Goal: Navigation & Orientation: Find specific page/section

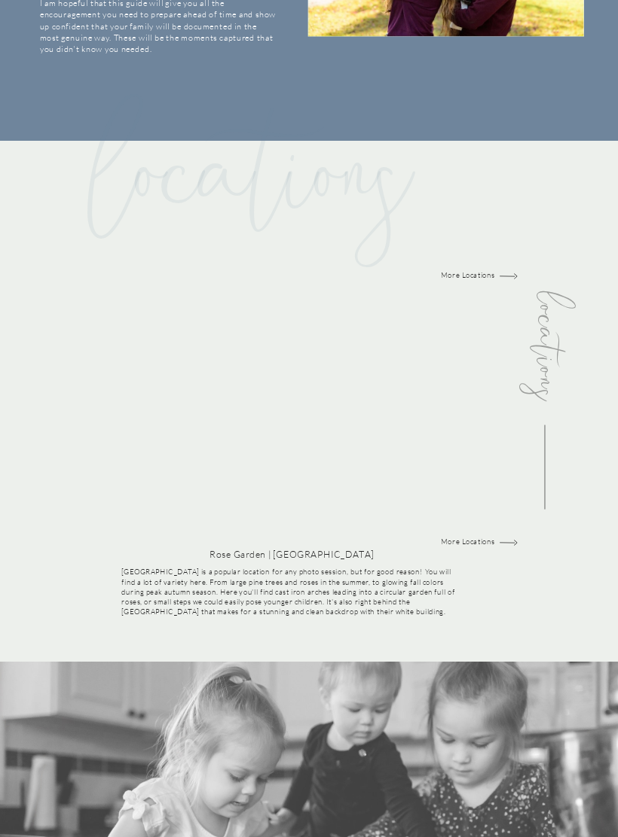
scroll to position [1063, 0]
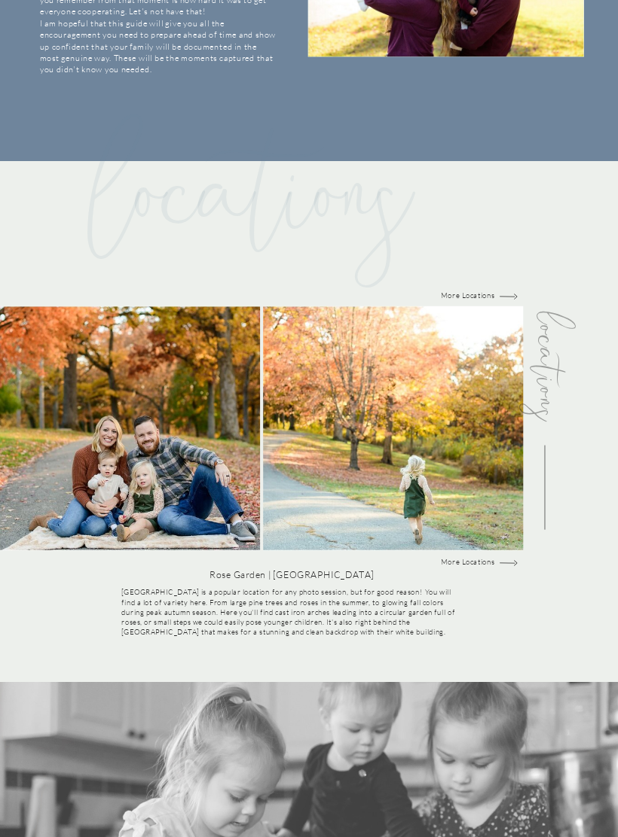
click at [480, 560] on p "More Locations" at bounding box center [467, 563] width 83 height 10
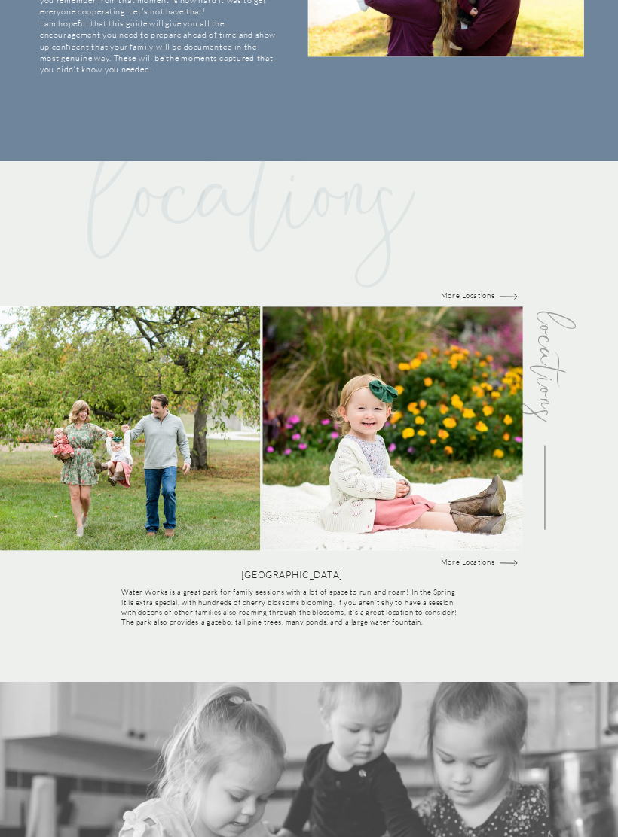
scroll to position [1064, 0]
click at [481, 562] on p "More Locations" at bounding box center [467, 562] width 83 height 10
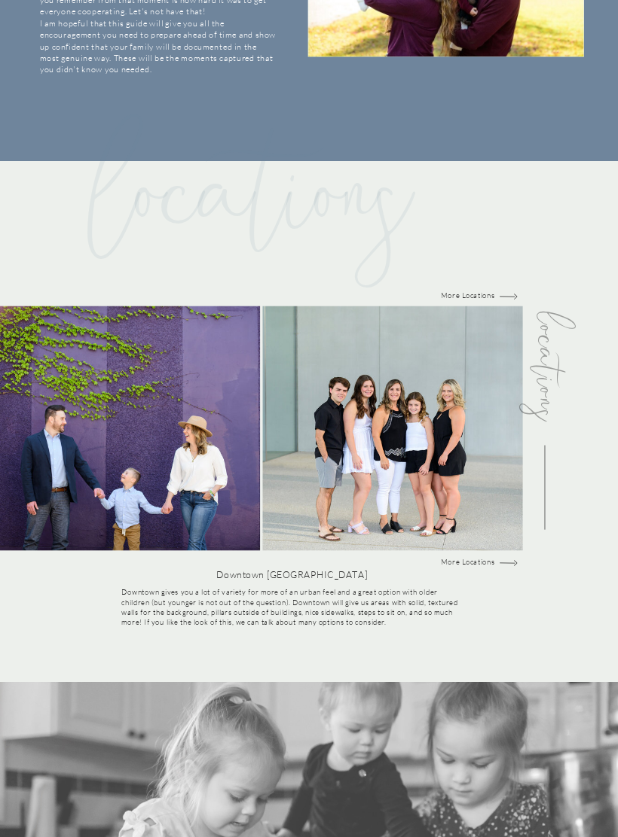
click at [480, 561] on p "More Locations" at bounding box center [467, 562] width 83 height 10
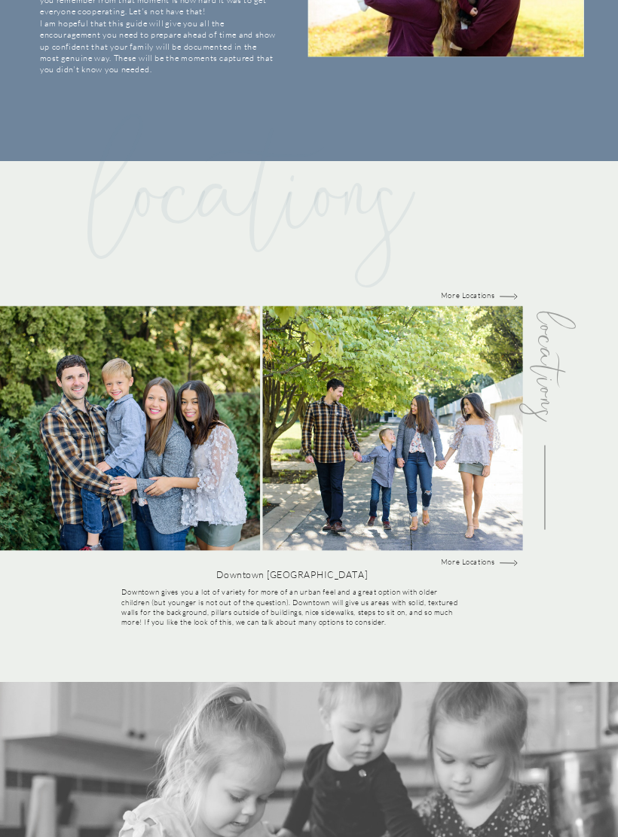
click at [477, 562] on p "More Locations" at bounding box center [467, 562] width 83 height 10
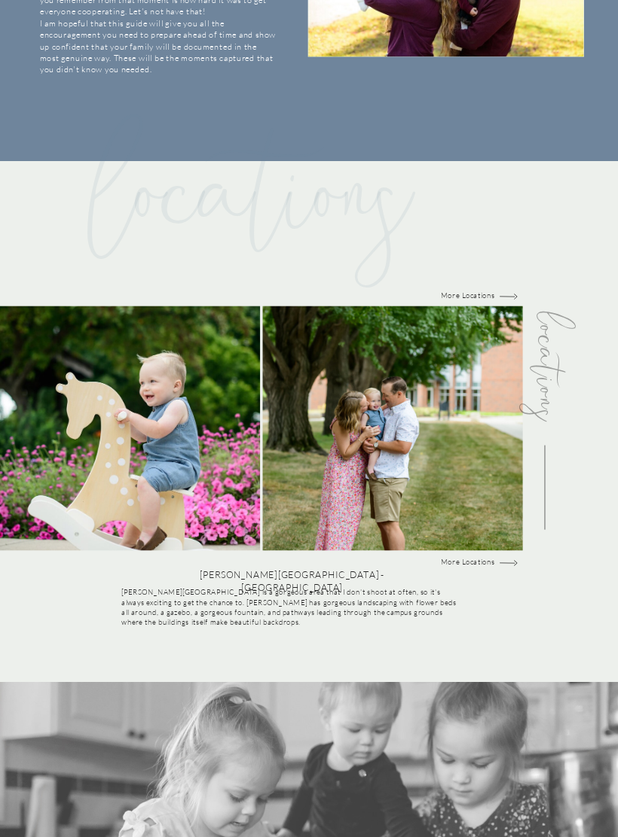
click at [467, 563] on p "More Locations" at bounding box center [467, 562] width 83 height 10
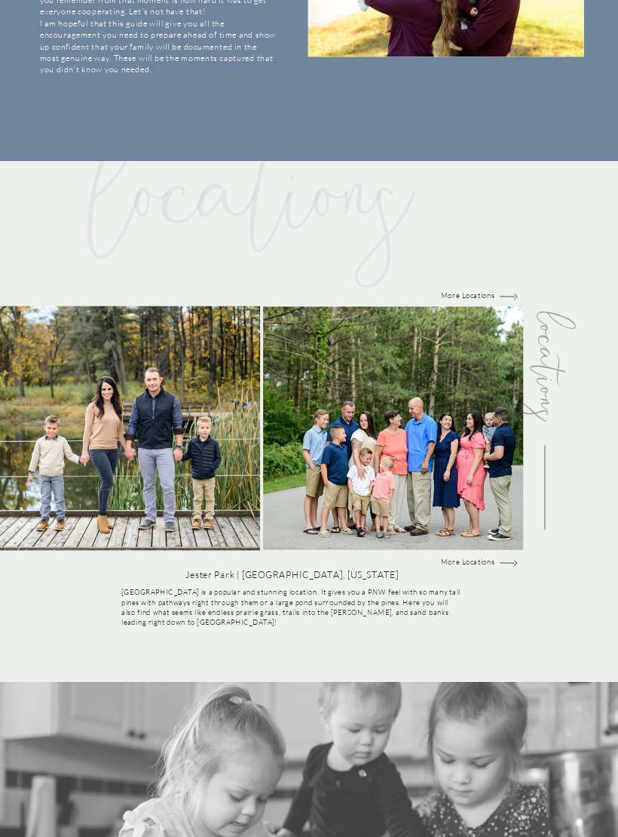
click at [480, 557] on p "More Locations" at bounding box center [467, 562] width 83 height 10
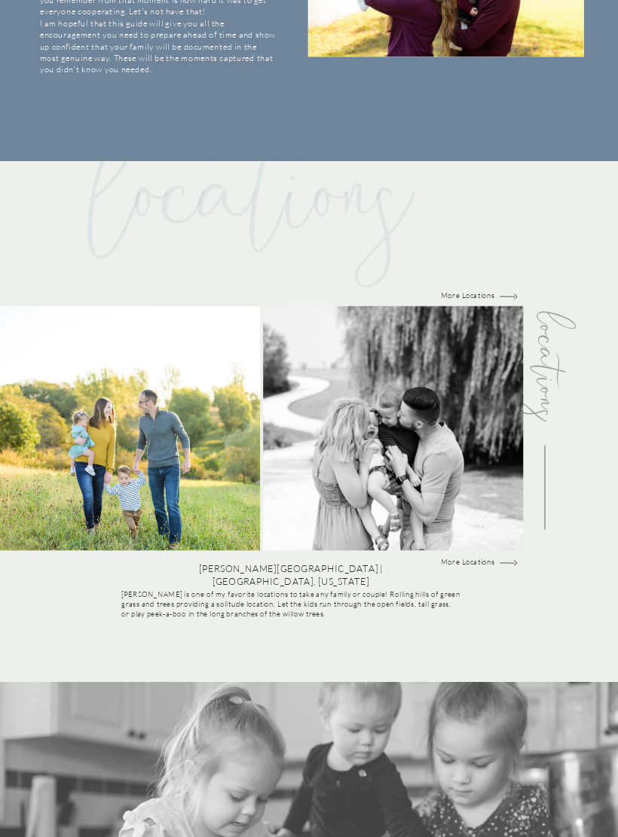
click at [468, 557] on p "More Locations" at bounding box center [467, 562] width 83 height 10
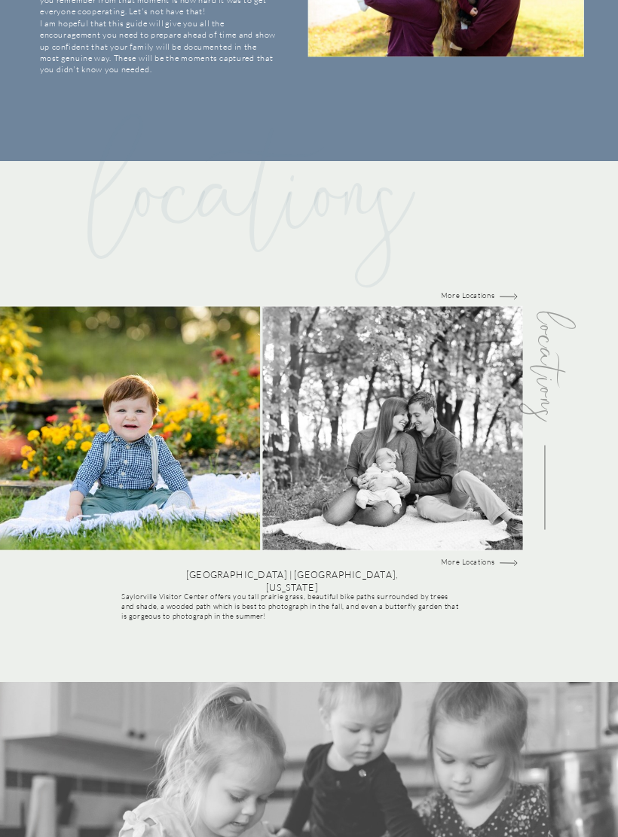
click at [473, 561] on p "More Locations" at bounding box center [467, 562] width 83 height 10
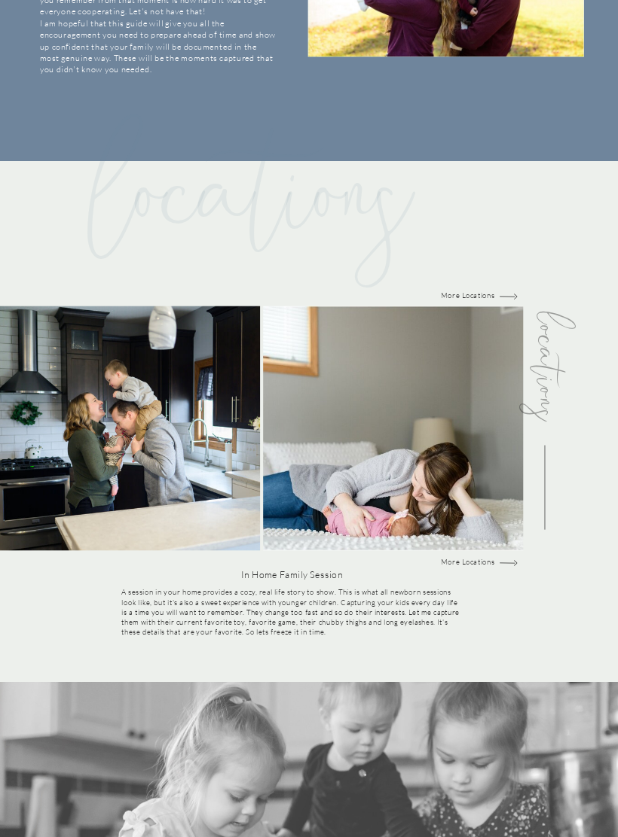
click at [474, 565] on p "More Locations" at bounding box center [467, 562] width 83 height 10
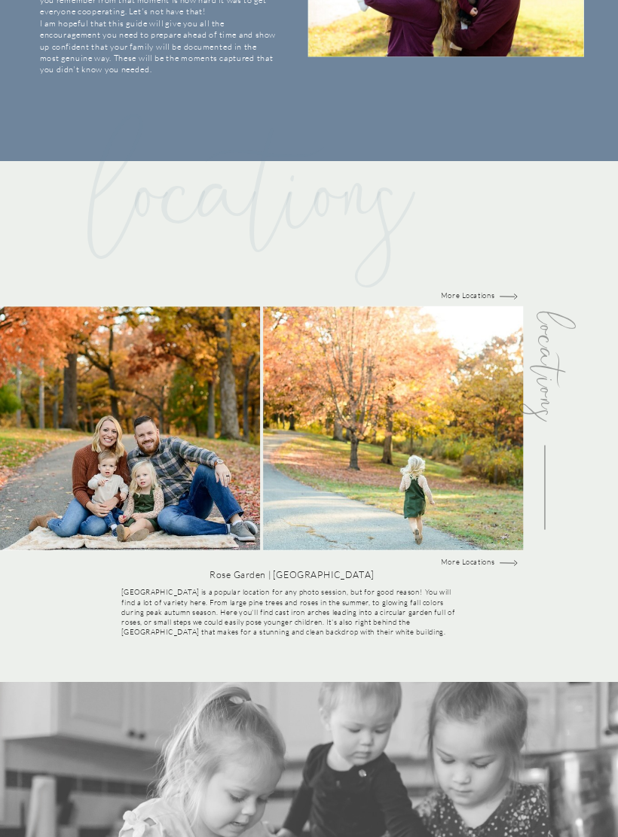
click at [465, 557] on p "More Locations" at bounding box center [467, 562] width 83 height 10
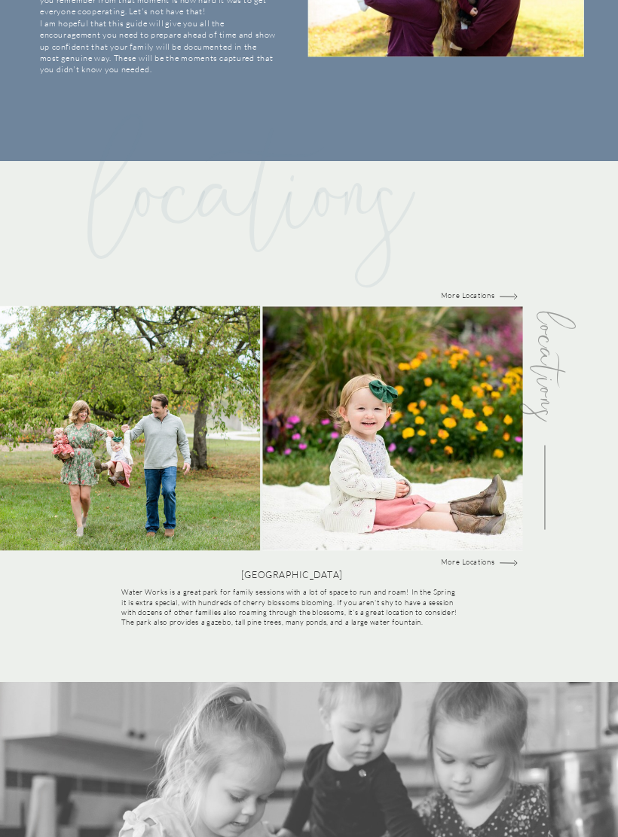
click at [468, 560] on p "More Locations" at bounding box center [467, 562] width 83 height 10
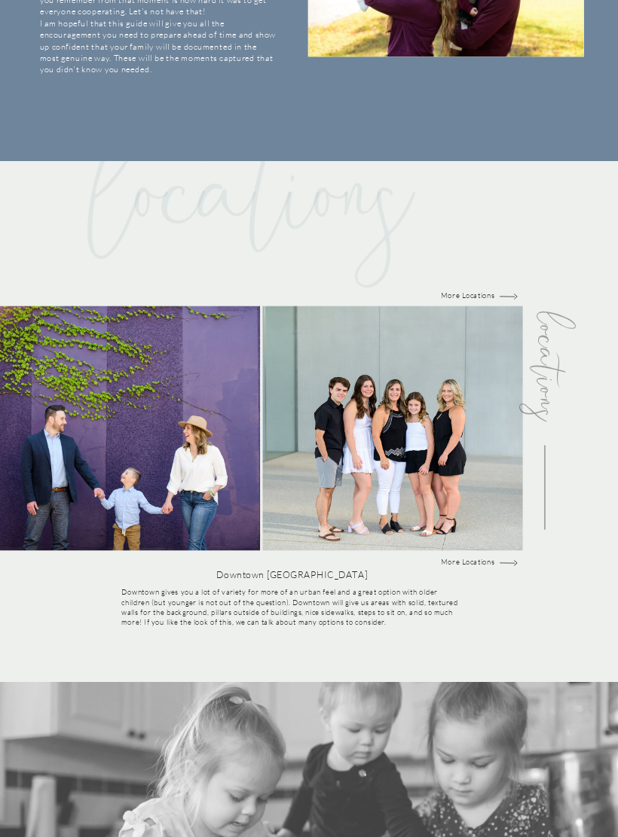
click at [467, 560] on p "More Locations" at bounding box center [467, 562] width 83 height 10
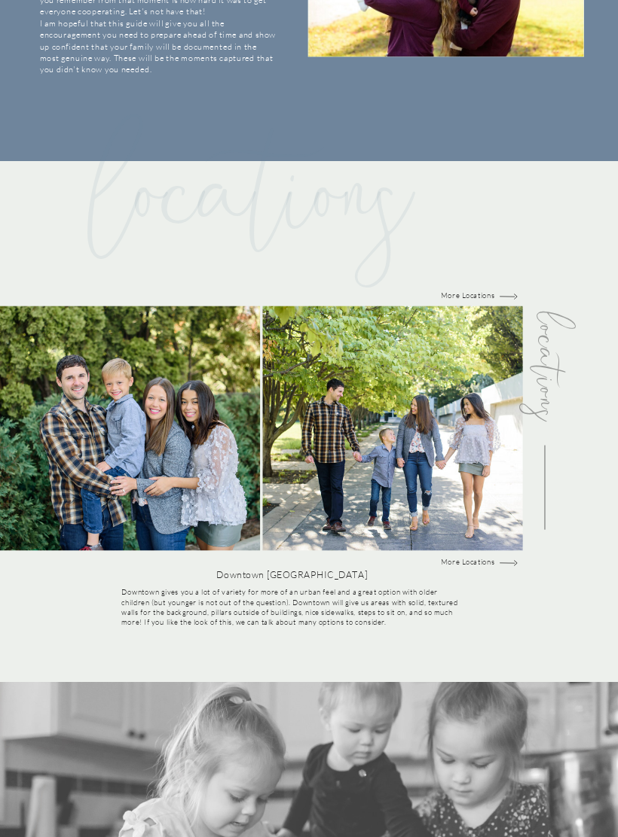
click at [478, 558] on p "More Locations" at bounding box center [467, 562] width 83 height 10
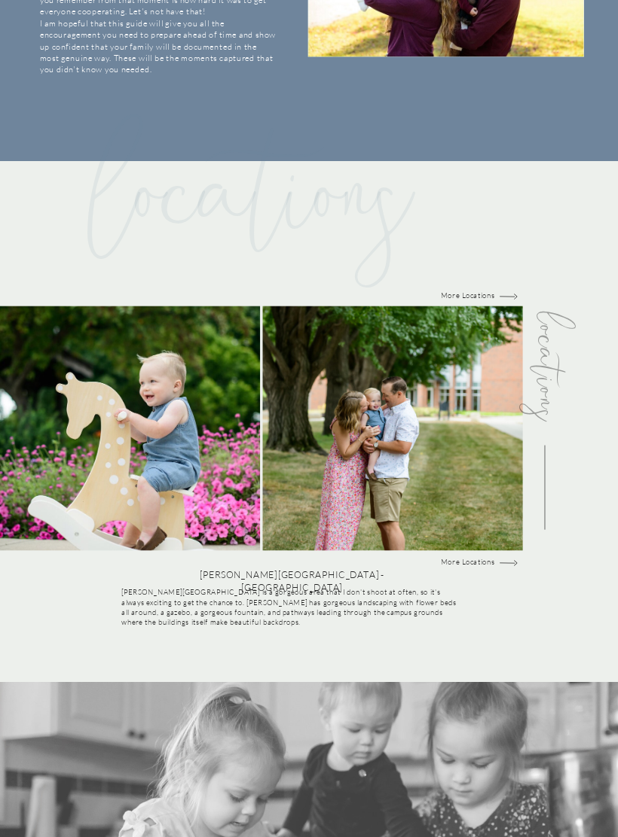
click at [474, 559] on p "More Locations" at bounding box center [467, 562] width 83 height 10
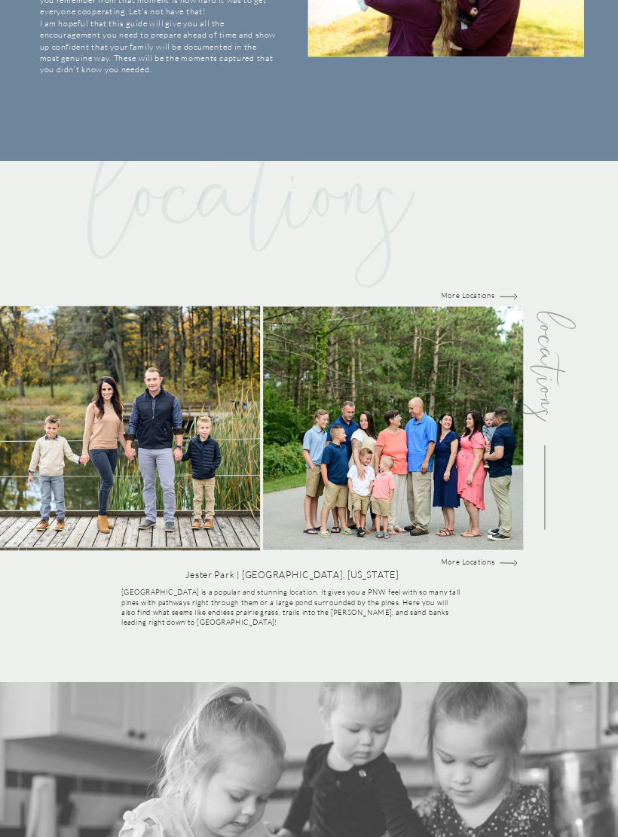
click at [472, 560] on p "More Locations" at bounding box center [467, 562] width 83 height 10
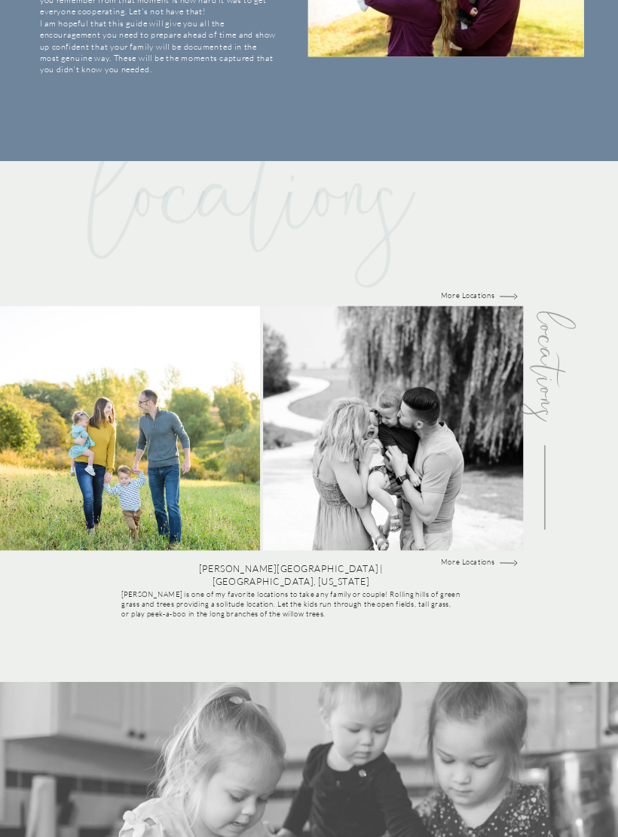
click at [483, 559] on p "More Locations" at bounding box center [467, 562] width 83 height 10
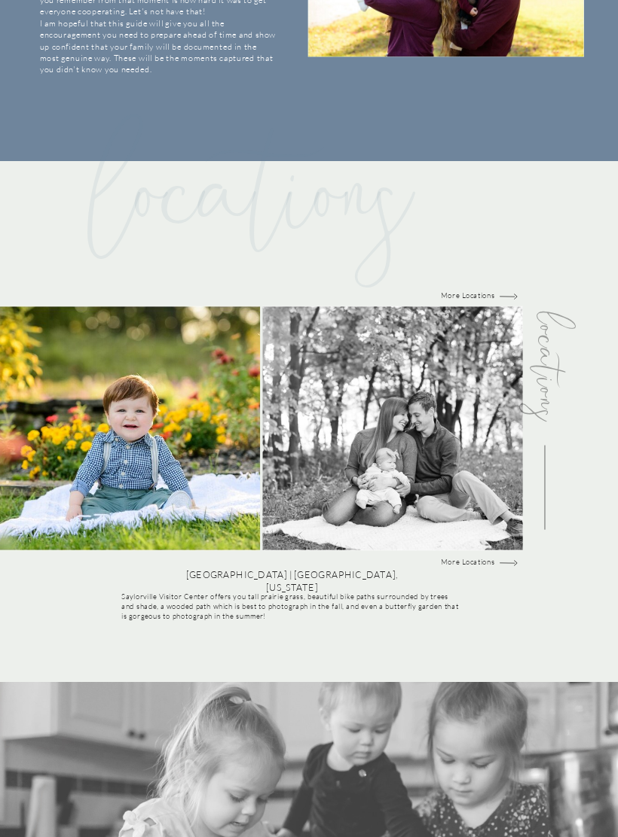
click at [467, 562] on p "More Locations" at bounding box center [467, 562] width 83 height 10
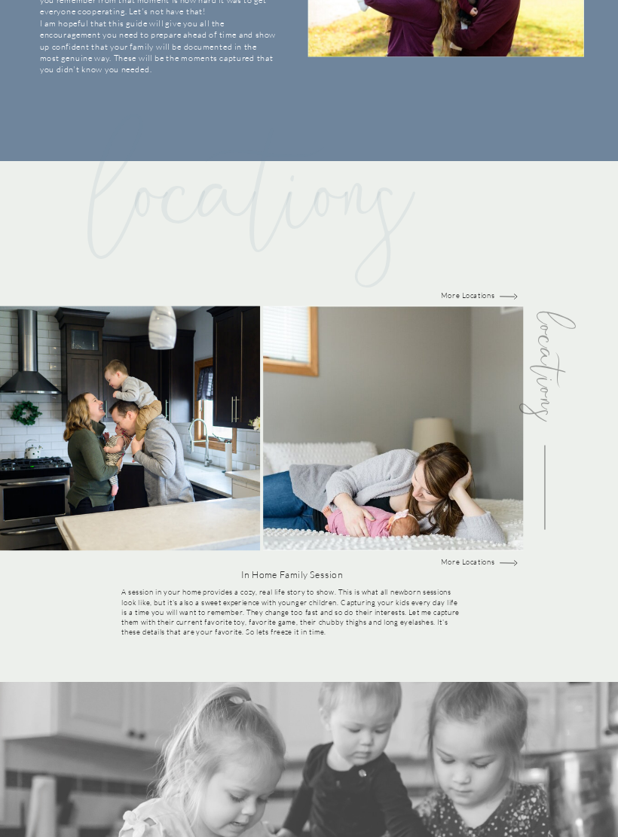
click at [472, 554] on div "Your Family Guide for a fun & successful session to THE MAIN WEBSITE Group@1x f…" at bounding box center [309, 769] width 618 height 3666
click at [471, 559] on p "More Locations" at bounding box center [467, 562] width 83 height 10
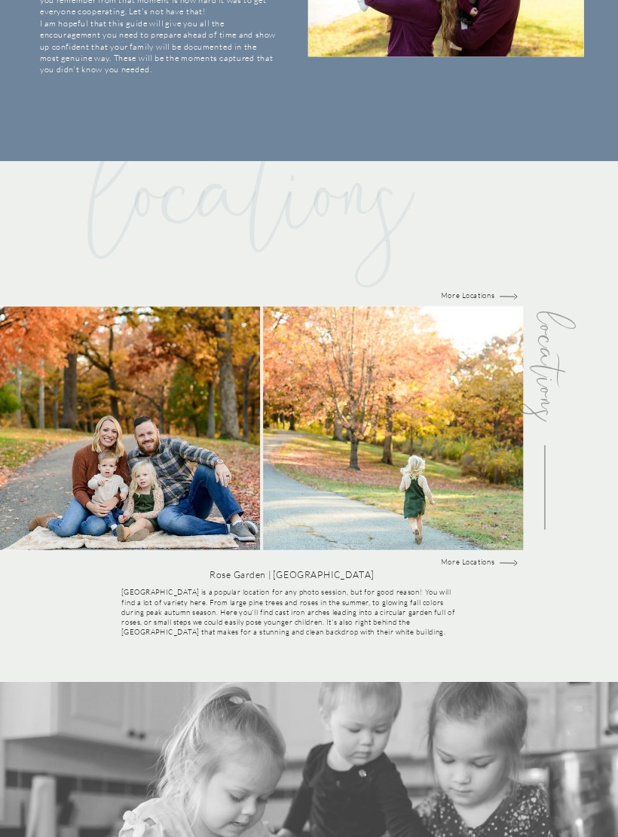
click at [471, 561] on p "More Locations" at bounding box center [467, 562] width 83 height 10
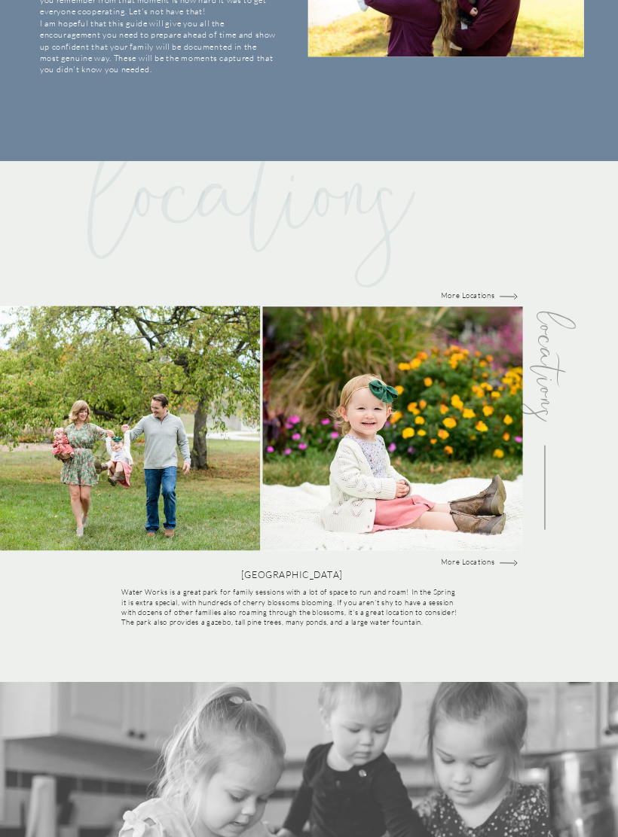
click at [471, 559] on p "More Locations" at bounding box center [467, 562] width 83 height 10
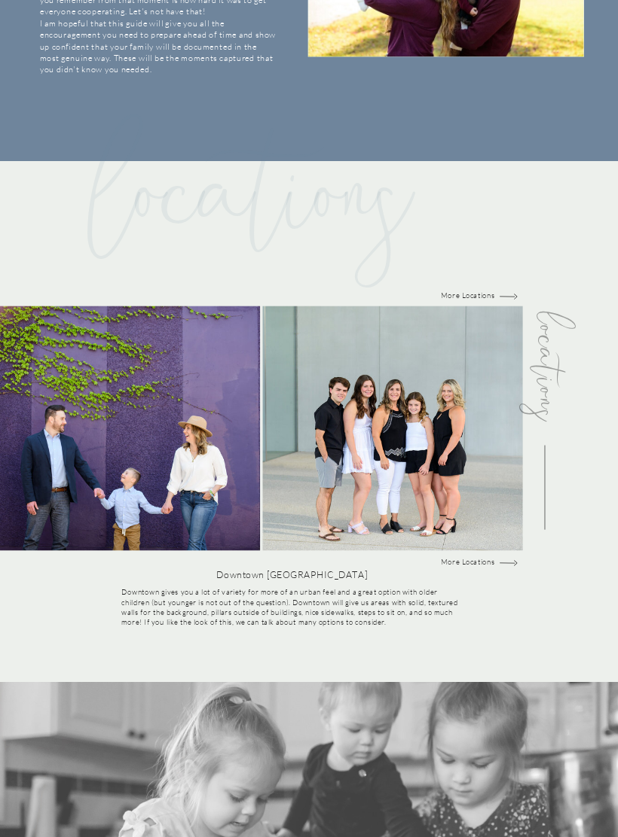
click at [472, 560] on p "More Locations" at bounding box center [467, 562] width 83 height 10
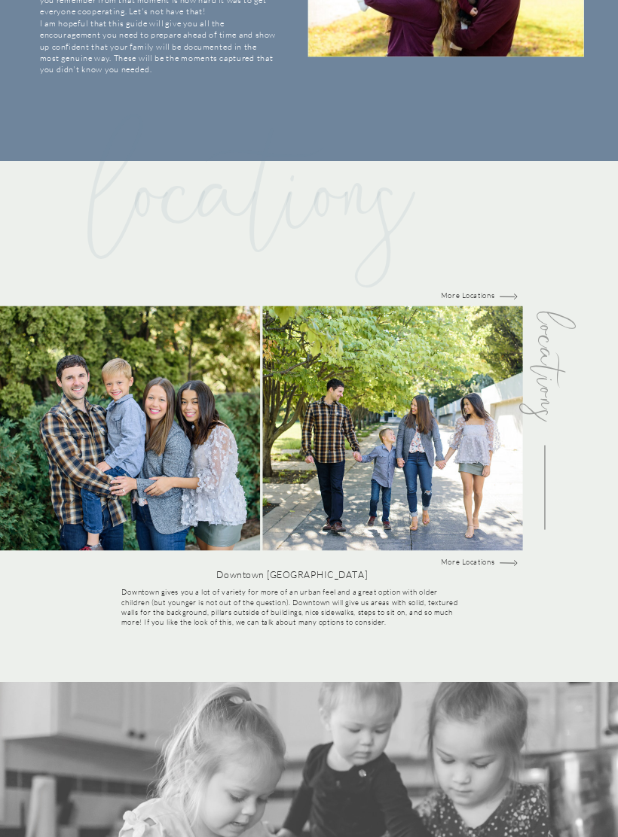
click at [480, 554] on div "Your Family Guide for a fun & successful session to THE MAIN WEBSITE Group@1x f…" at bounding box center [309, 769] width 618 height 3666
click at [471, 559] on p "More Locations" at bounding box center [467, 562] width 83 height 10
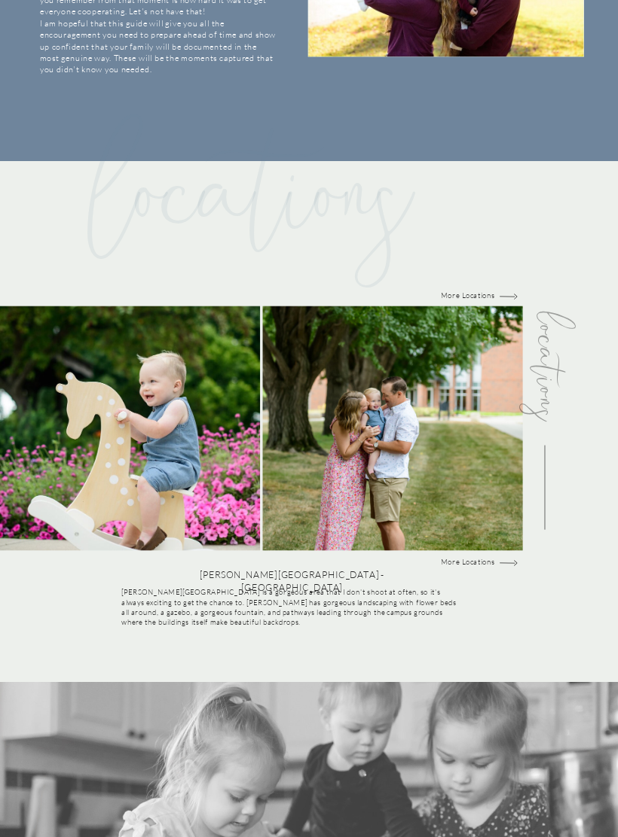
click at [471, 559] on p "More Locations" at bounding box center [467, 562] width 83 height 10
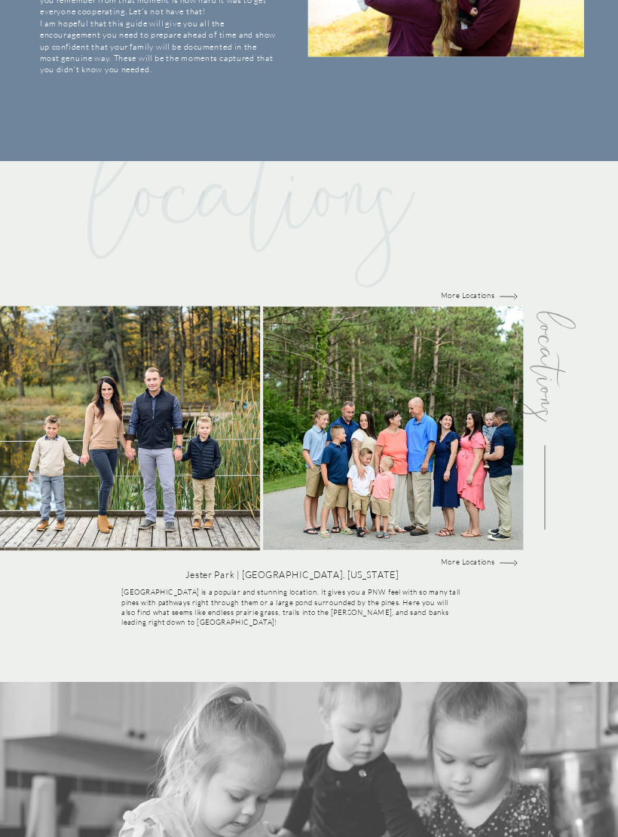
click at [473, 557] on p "More Locations" at bounding box center [467, 562] width 83 height 10
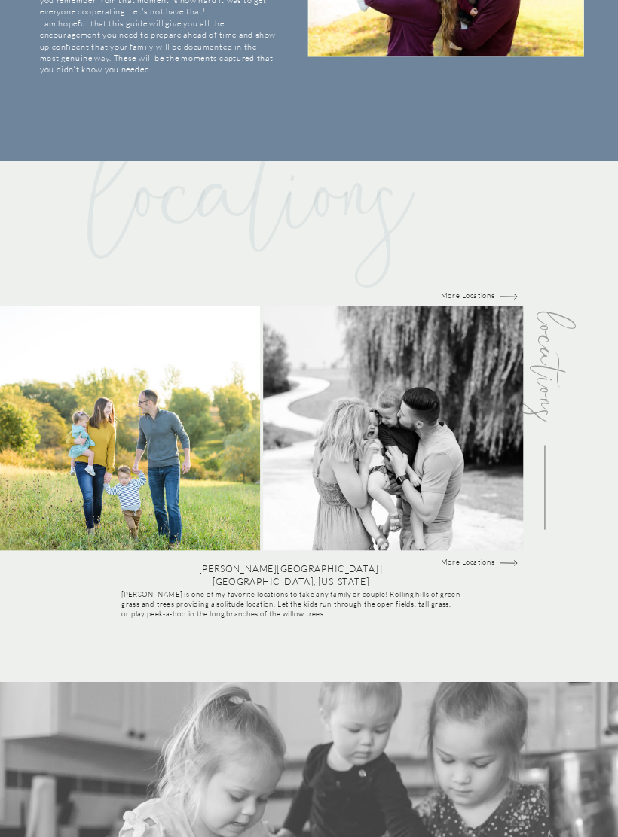
click at [475, 559] on p "More Locations" at bounding box center [467, 562] width 83 height 10
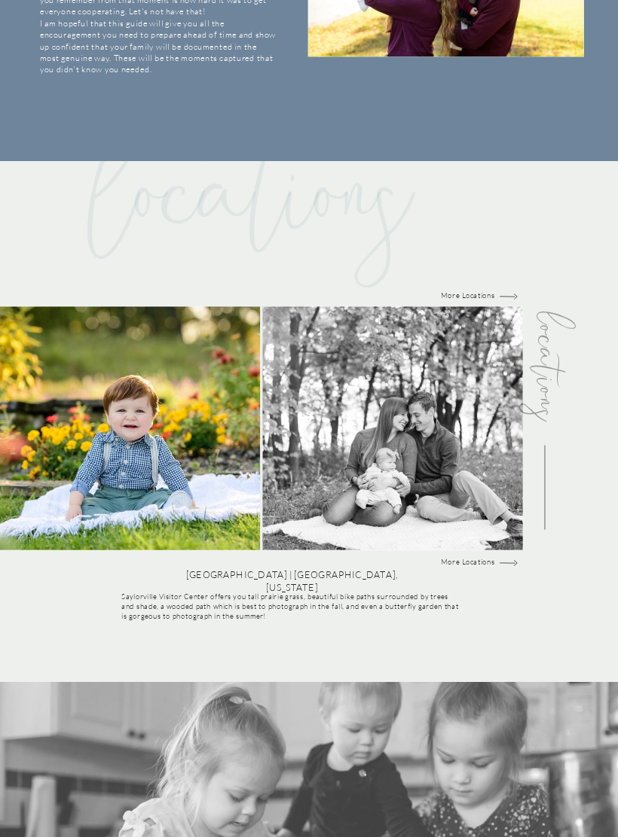
click at [474, 558] on p "More Locations" at bounding box center [467, 562] width 83 height 10
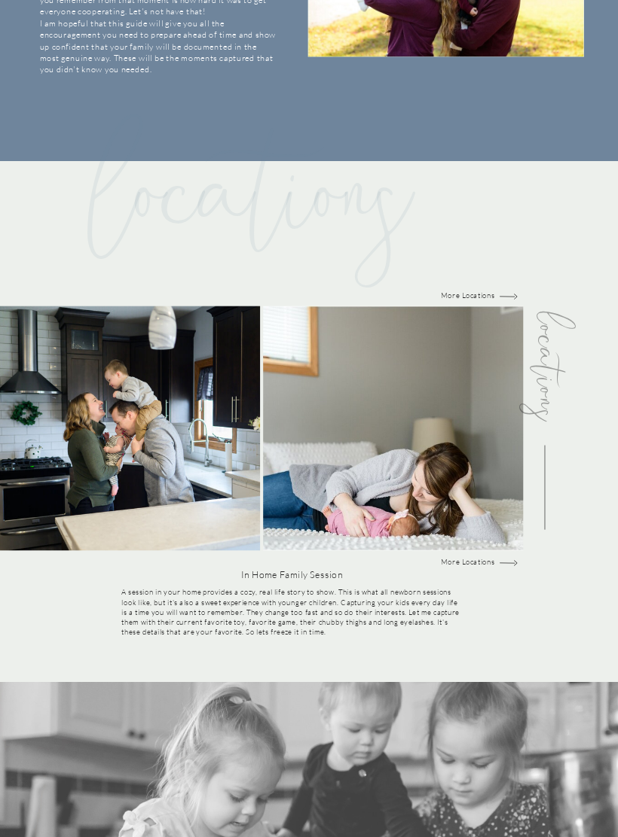
click at [478, 554] on div "Your Family Guide for a fun & successful session to THE MAIN WEBSITE Group@1x f…" at bounding box center [309, 769] width 618 height 3666
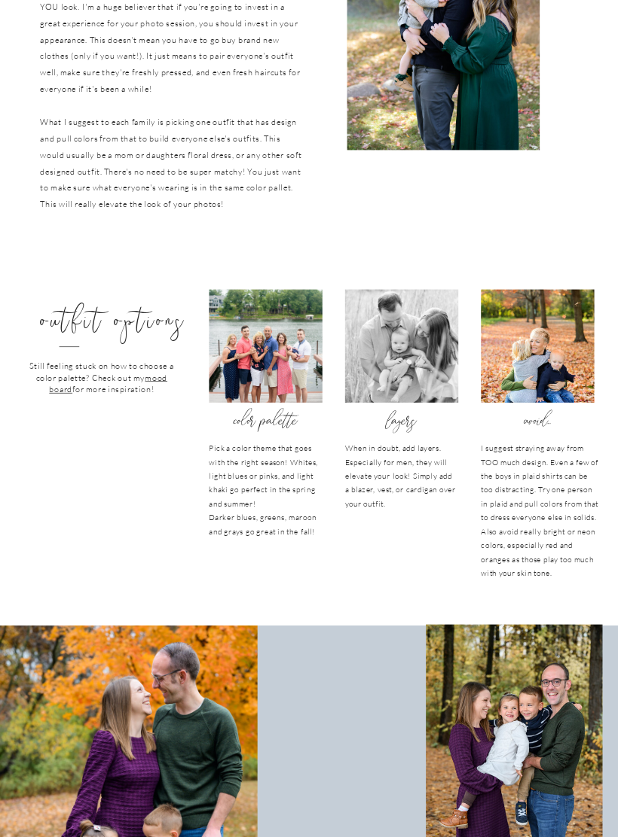
scroll to position [2173, 0]
click at [154, 378] on link "mood board" at bounding box center [108, 384] width 118 height 22
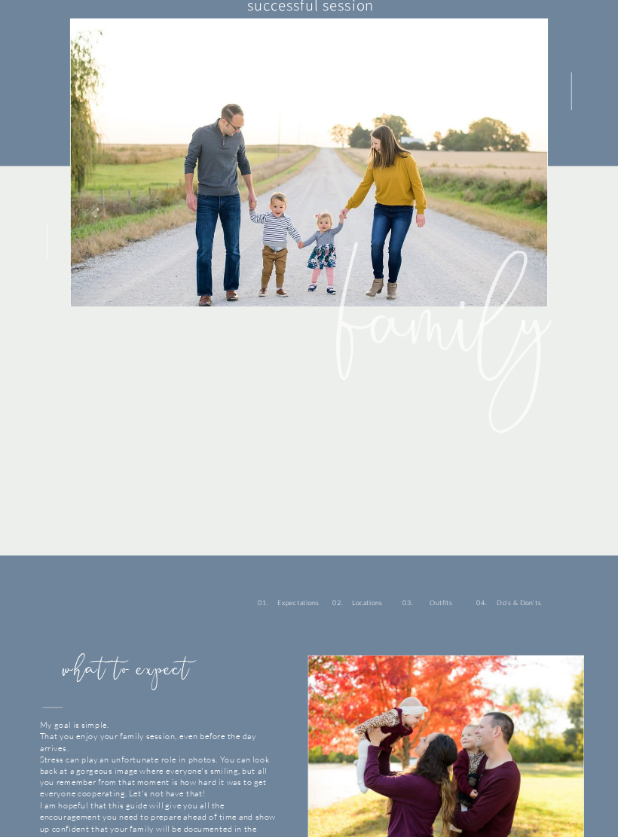
scroll to position [0, 0]
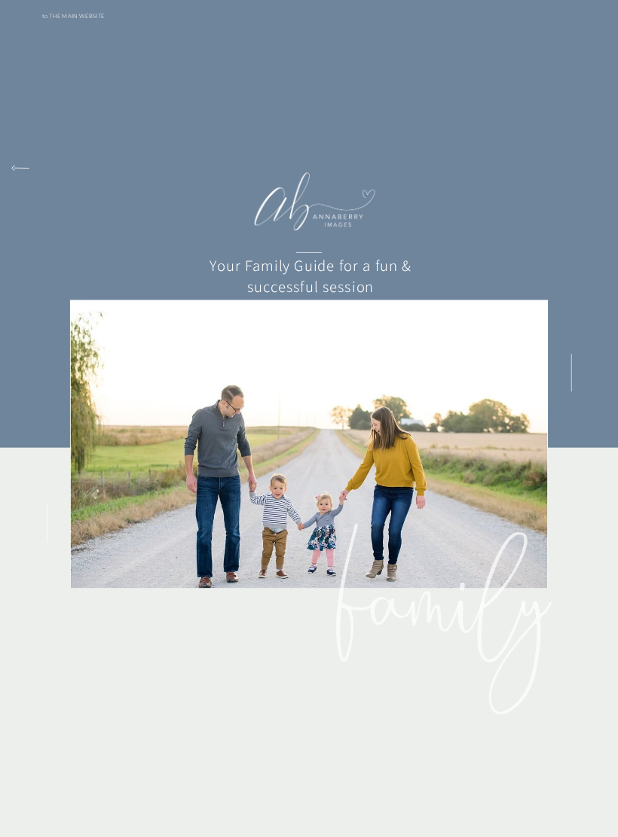
click at [78, 13] on p "to THE MAIN WEBSITE" at bounding box center [73, 16] width 77 height 8
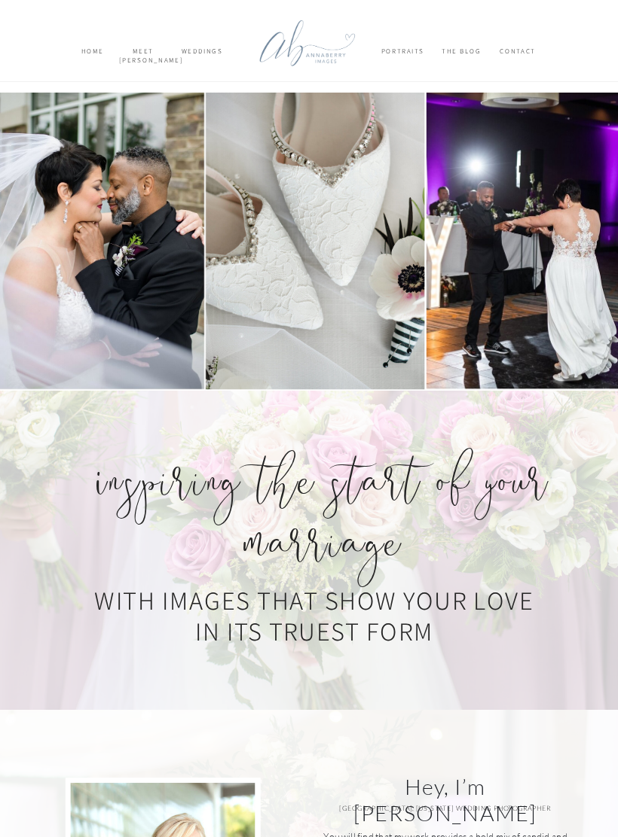
click at [409, 53] on nav "Portraits" at bounding box center [402, 56] width 42 height 18
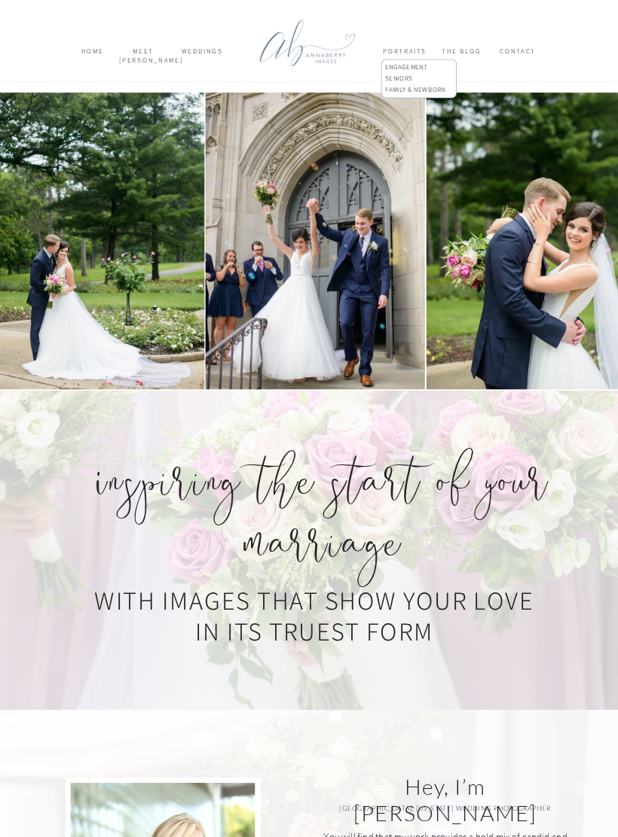
click at [425, 90] on p "FAMILY & NEWBORN" at bounding box center [422, 92] width 74 height 14
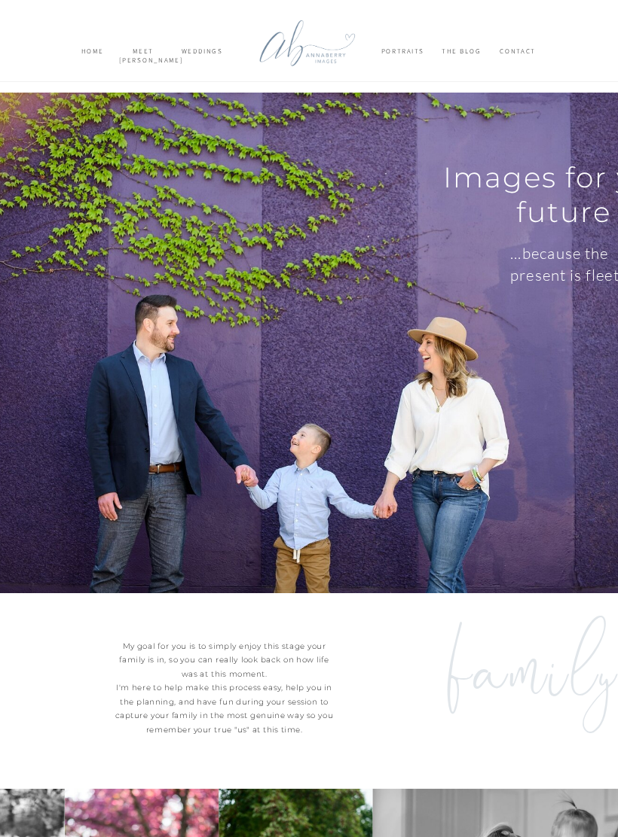
click at [326, 53] on div at bounding box center [306, 46] width 114 height 71
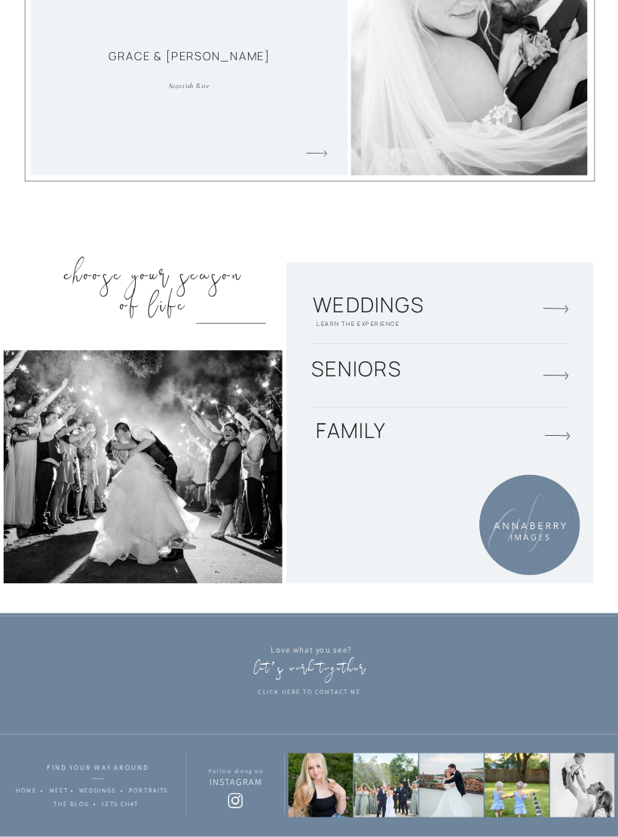
scroll to position [1354, 0]
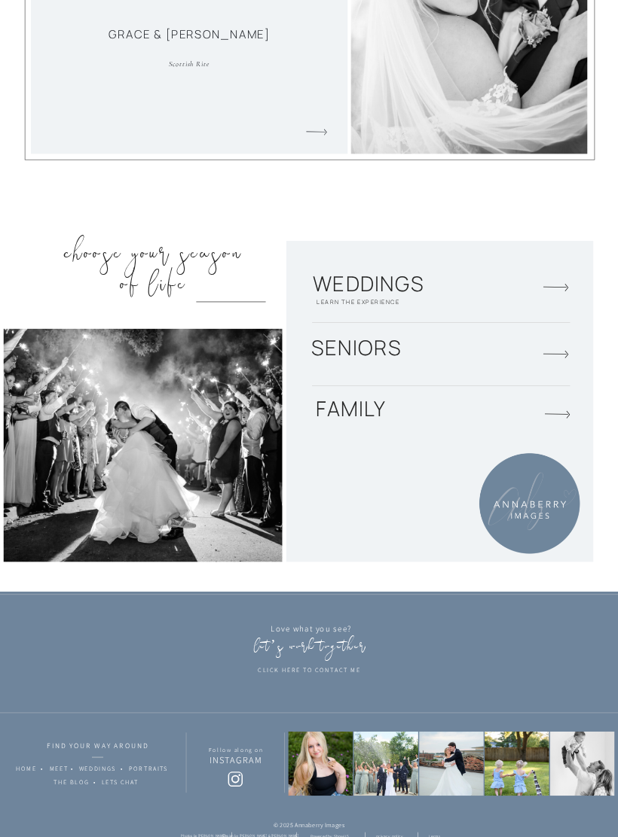
click at [568, 406] on icon at bounding box center [557, 414] width 26 height 32
